Goal: Transaction & Acquisition: Purchase product/service

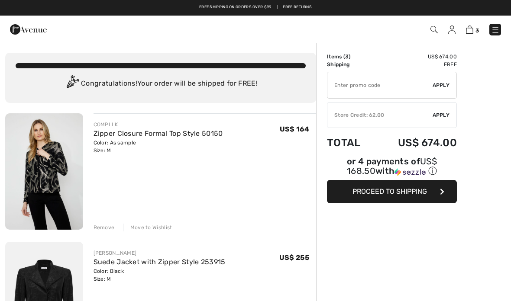
checkbox input "true"
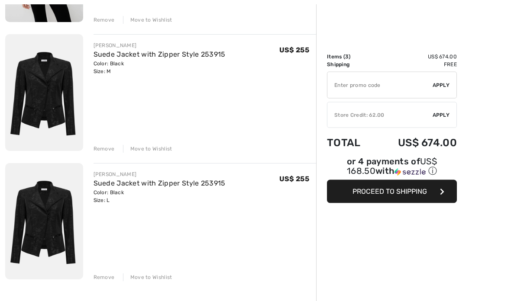
scroll to position [208, 0]
click at [49, 92] on img at bounding box center [44, 92] width 78 height 116
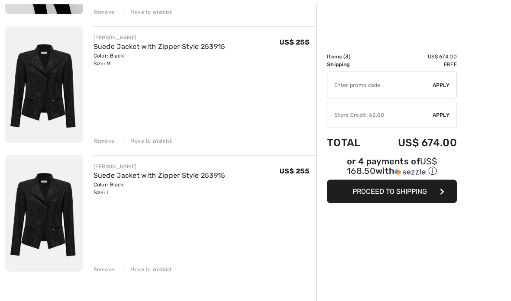
click at [106, 272] on div "Remove" at bounding box center [103, 270] width 21 height 8
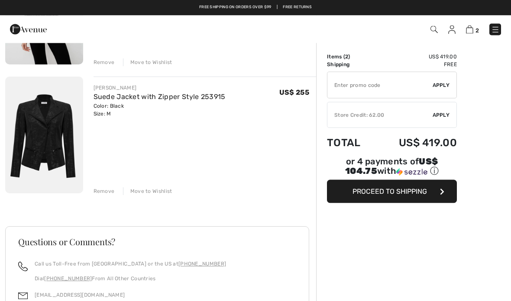
scroll to position [165, 0]
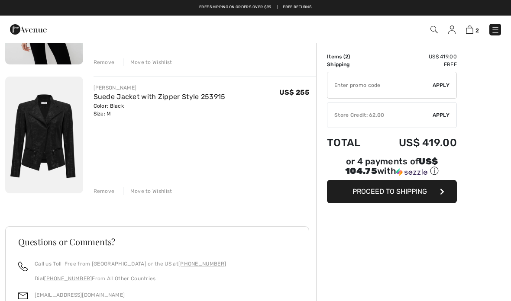
click at [106, 190] on div "Remove" at bounding box center [103, 191] width 21 height 8
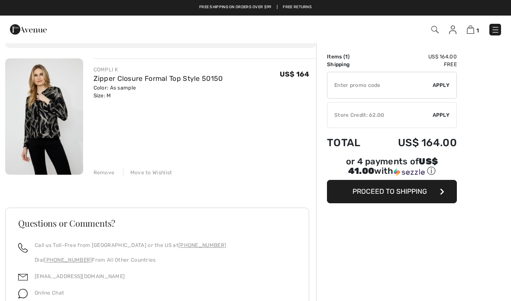
scroll to position [0, 0]
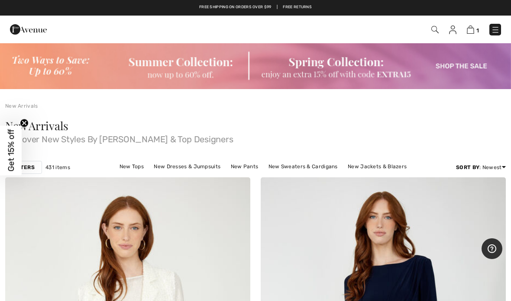
click at [119, 167] on link "New Tops" at bounding box center [131, 166] width 33 height 11
click at [119, 169] on link "New Tops" at bounding box center [131, 166] width 33 height 11
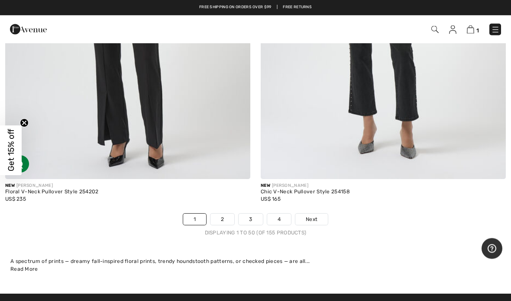
scroll to position [10336, 0]
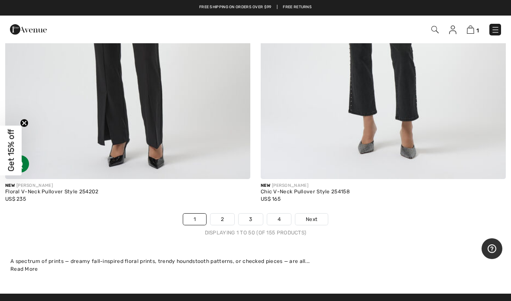
click at [318, 214] on link "Next" at bounding box center [311, 219] width 32 height 11
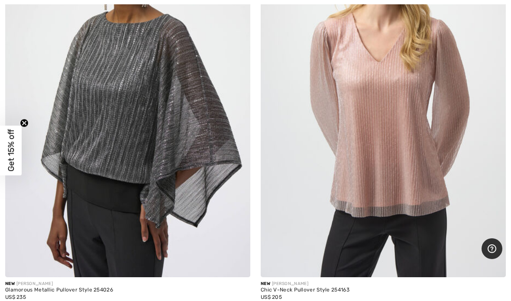
scroll to position [10382, 0]
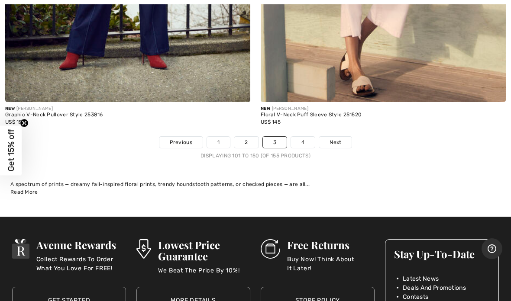
scroll to position [10539, 0]
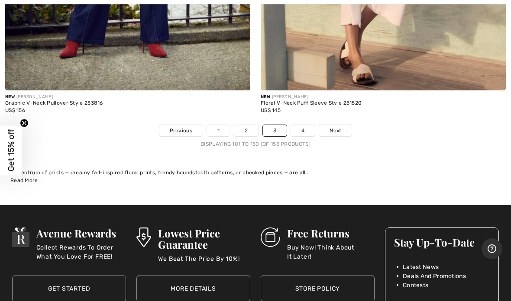
click at [339, 127] on span "Next" at bounding box center [335, 131] width 12 height 8
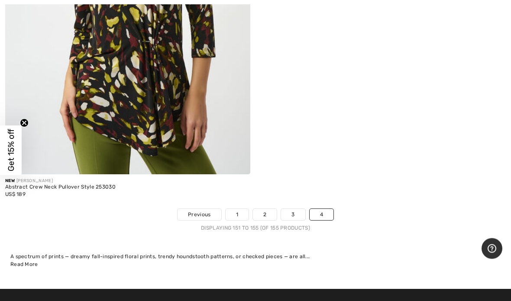
scroll to position [1164, 0]
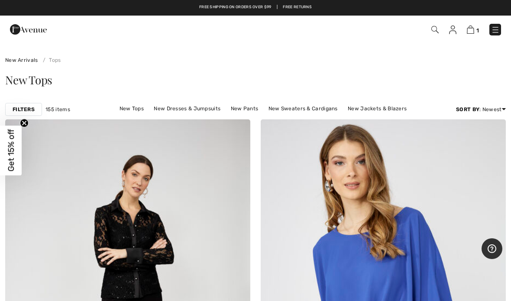
scroll to position [0, 0]
